Goal: Participate in discussion: Engage in conversation with other users on a specific topic

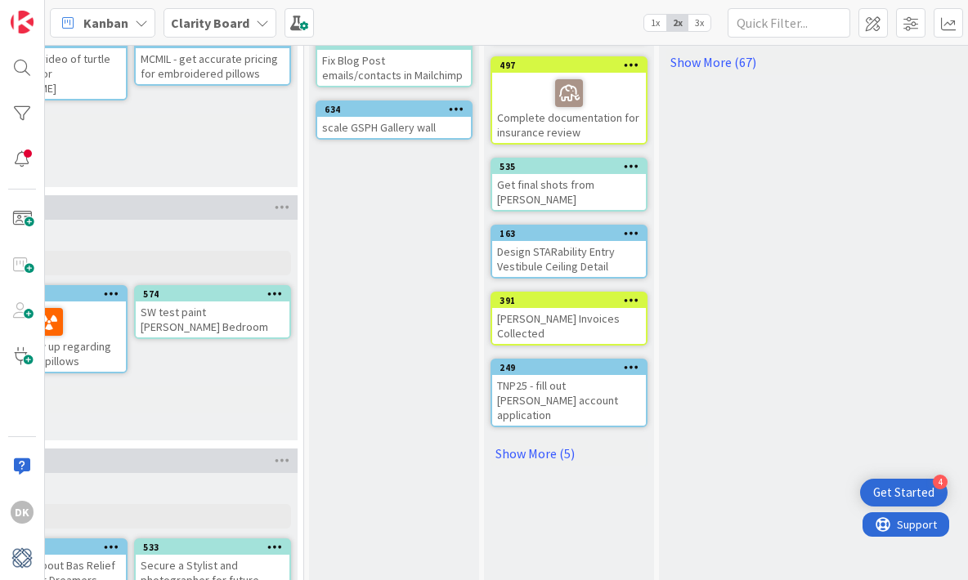
scroll to position [442, 1627]
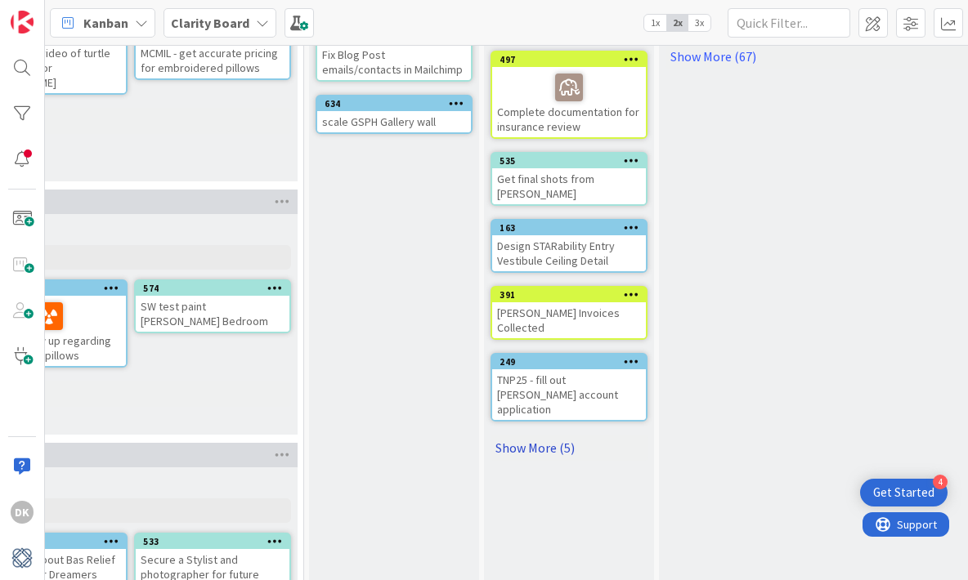
click at [532, 435] on link "Show More (5)" at bounding box center [568, 448] width 157 height 26
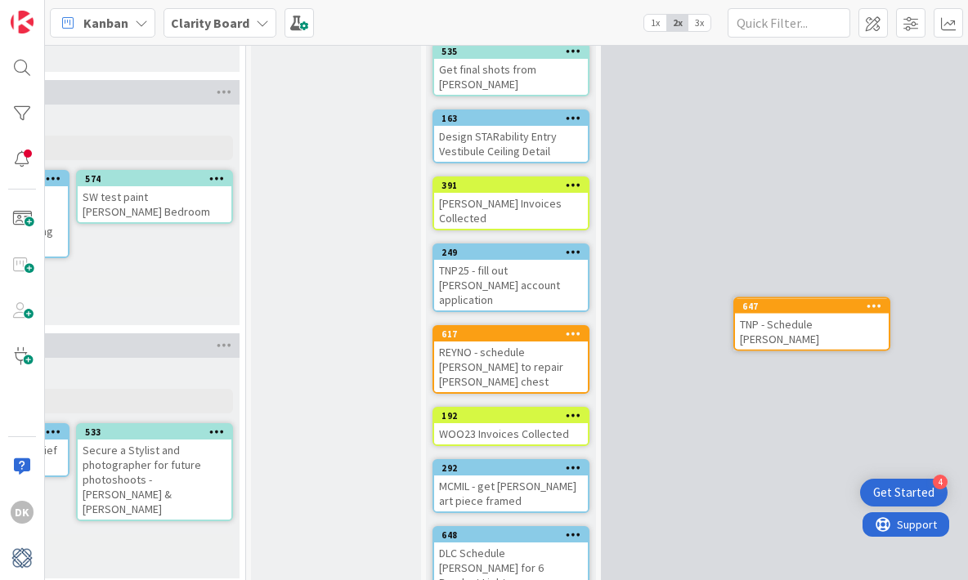
scroll to position [552, 1705]
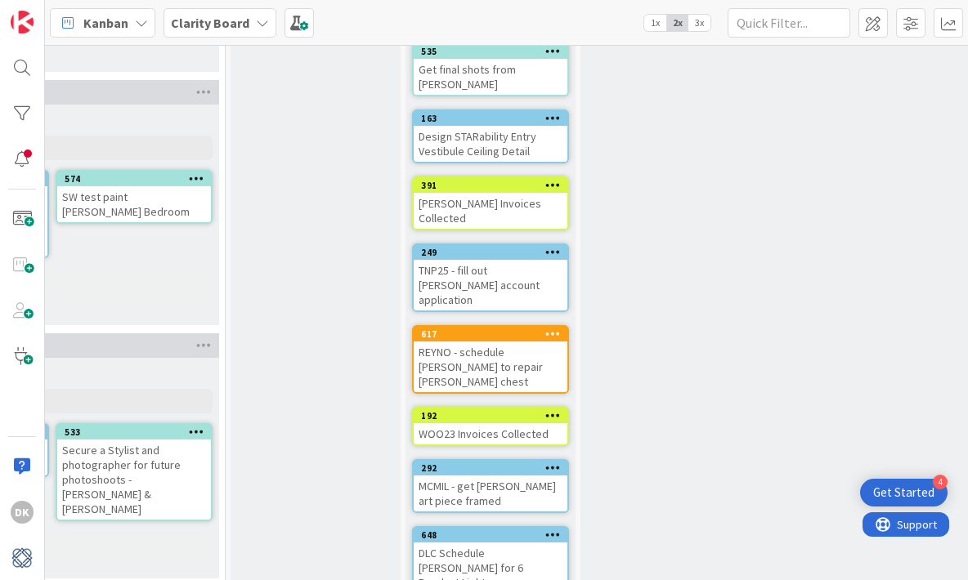
drag, startPoint x: 570, startPoint y: 316, endPoint x: 83, endPoint y: 5, distance: 577.6
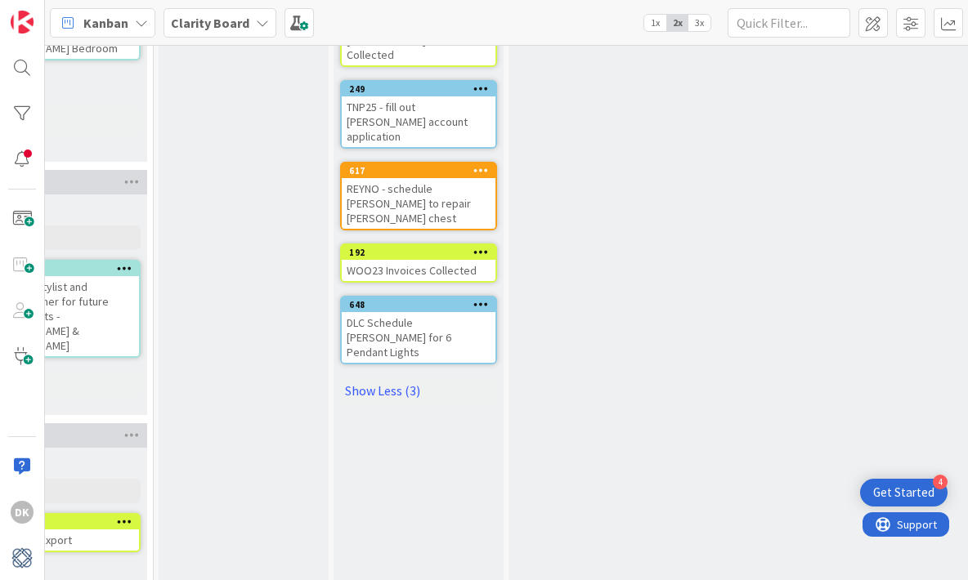
scroll to position [715, 1797]
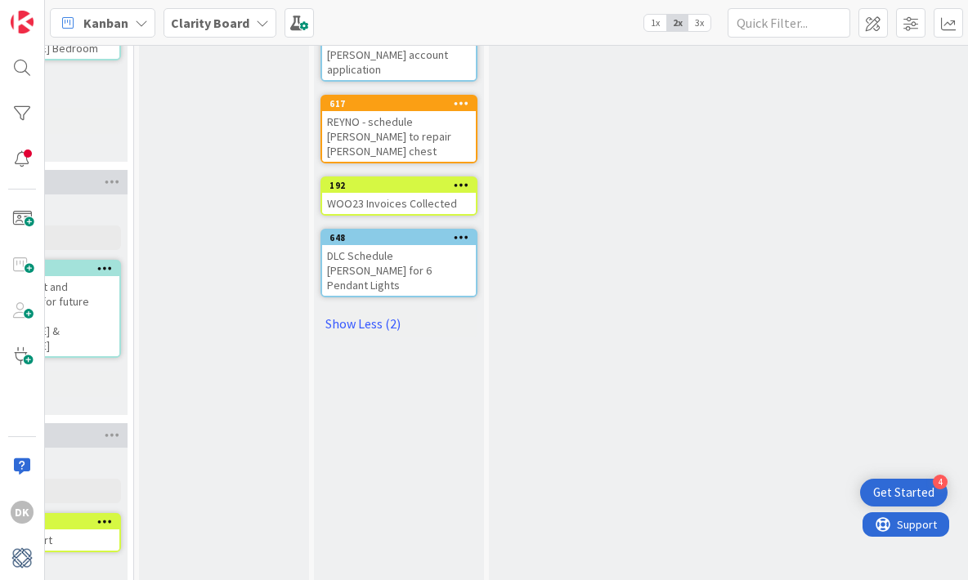
drag, startPoint x: 510, startPoint y: 291, endPoint x: 1, endPoint y: 12, distance: 580.6
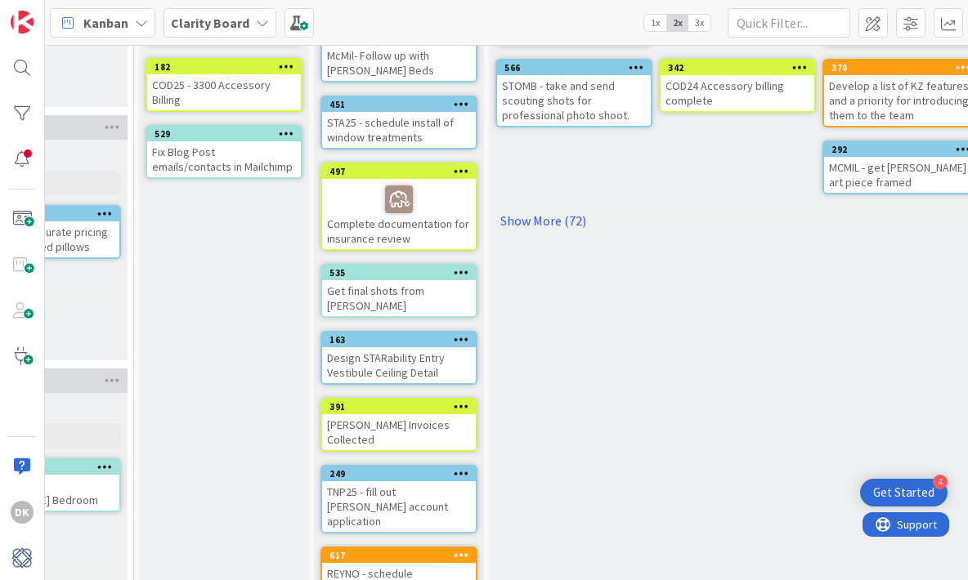
scroll to position [260, 1797]
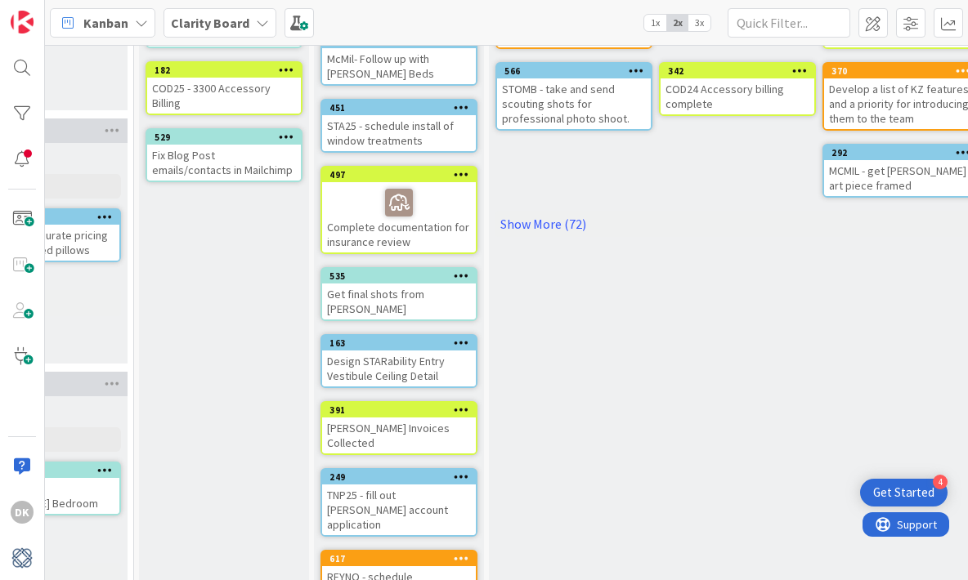
click at [263, 83] on div "COD25 - 3300 Accessory Billing" at bounding box center [224, 96] width 154 height 36
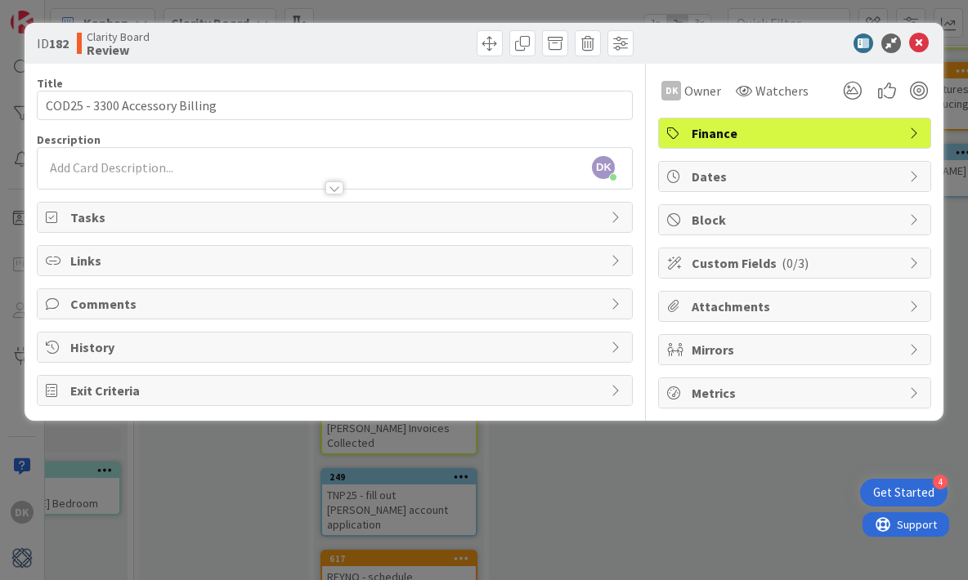
click at [293, 292] on div "Comments" at bounding box center [335, 303] width 595 height 29
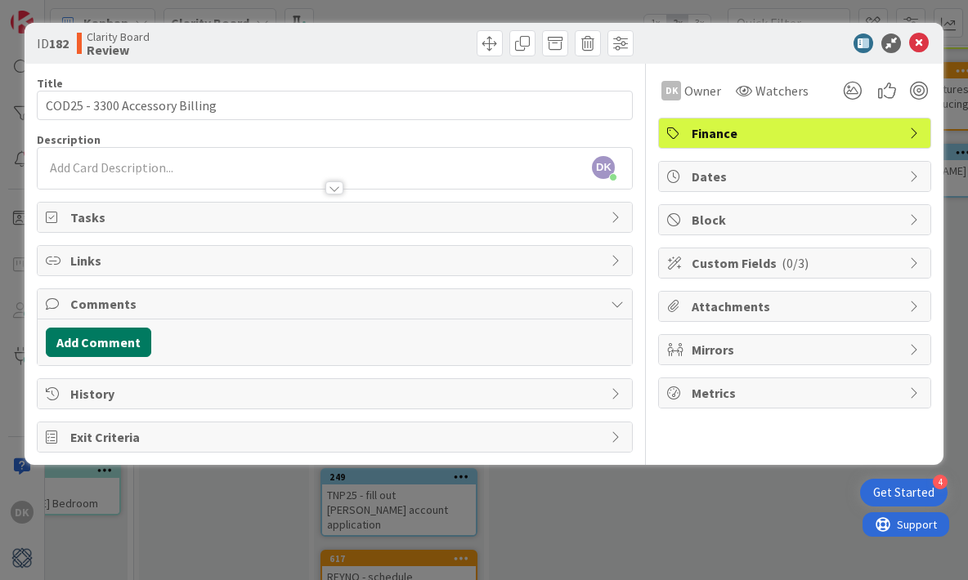
click at [114, 349] on button "Add Comment" at bounding box center [98, 342] width 105 height 29
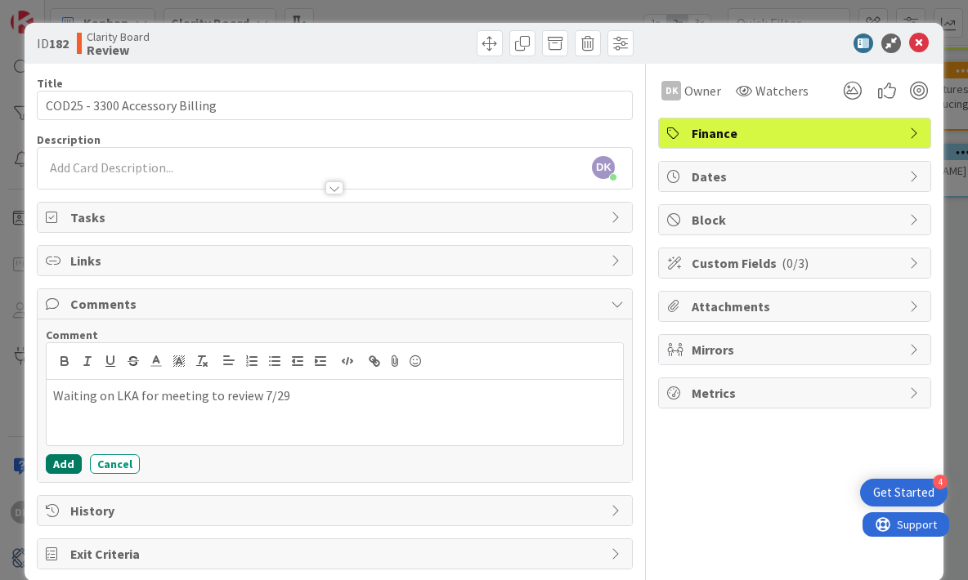
click at [60, 470] on button "Add" at bounding box center [64, 465] width 36 height 20
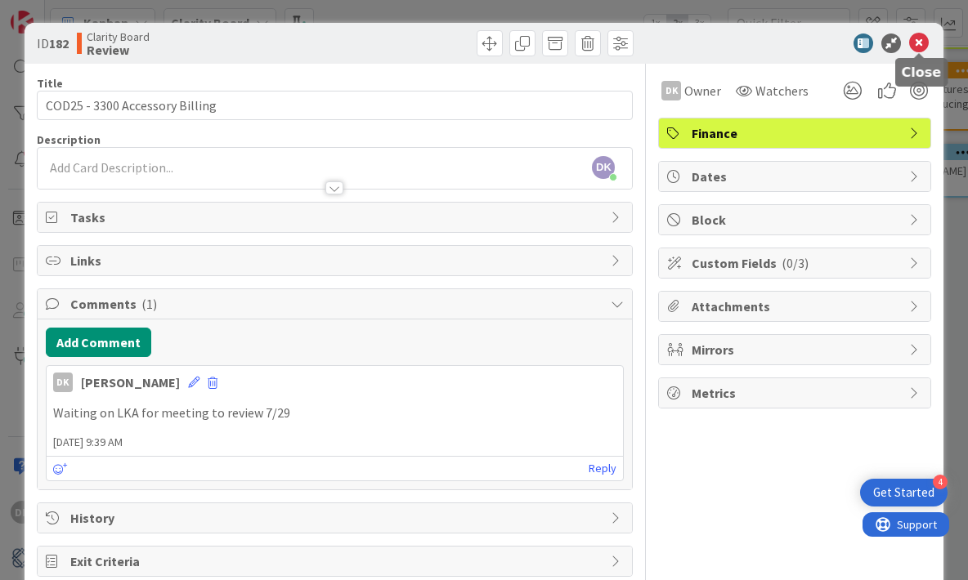
click at [919, 43] on icon at bounding box center [919, 44] width 20 height 20
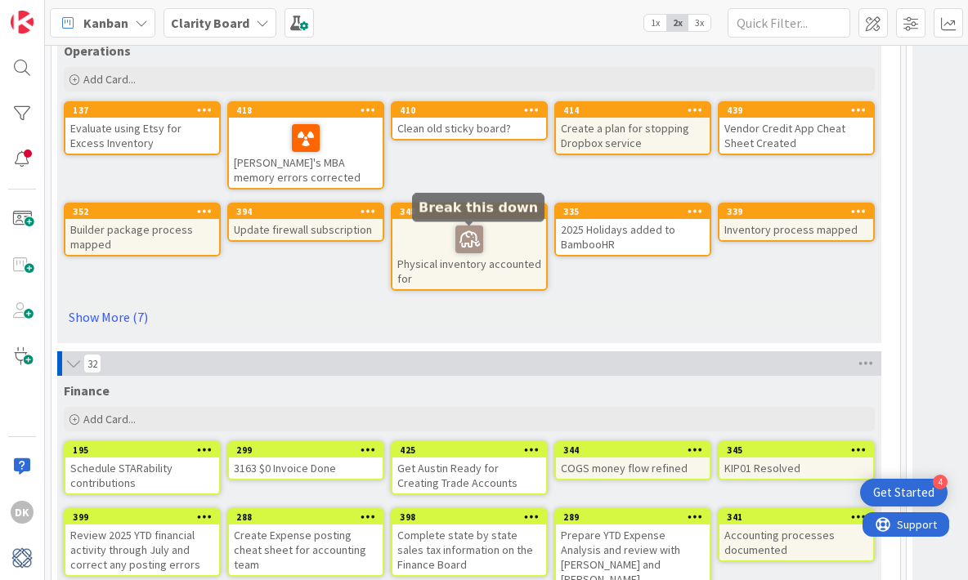
scroll to position [5030, 0]
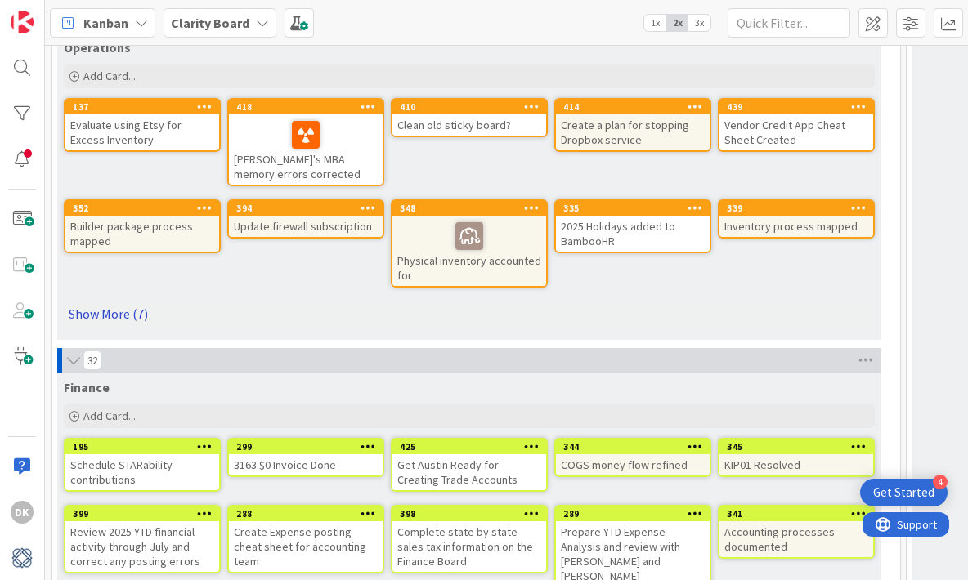
click at [129, 313] on link "Show More (7)" at bounding box center [469, 314] width 811 height 26
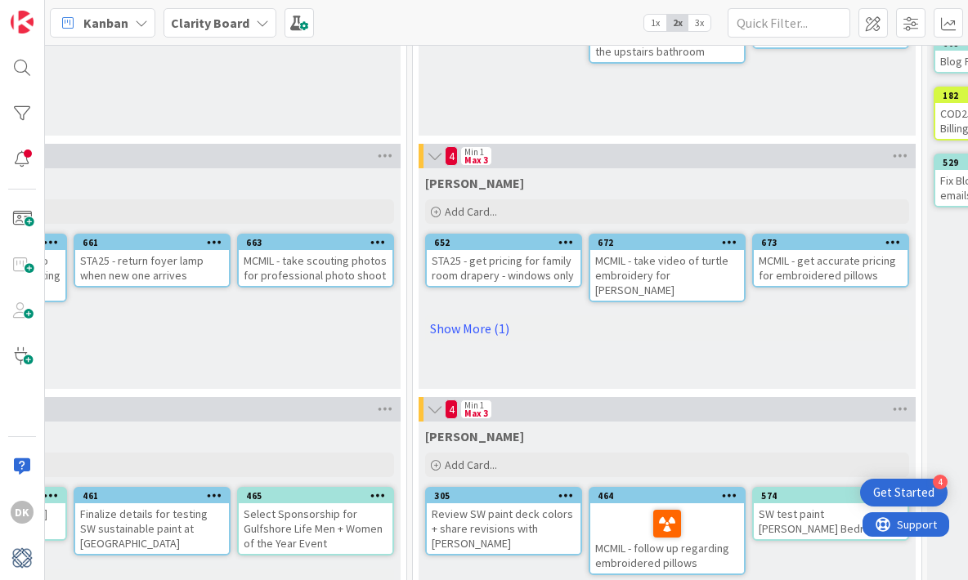
scroll to position [245, 1009]
